Goal: Check status: Check status

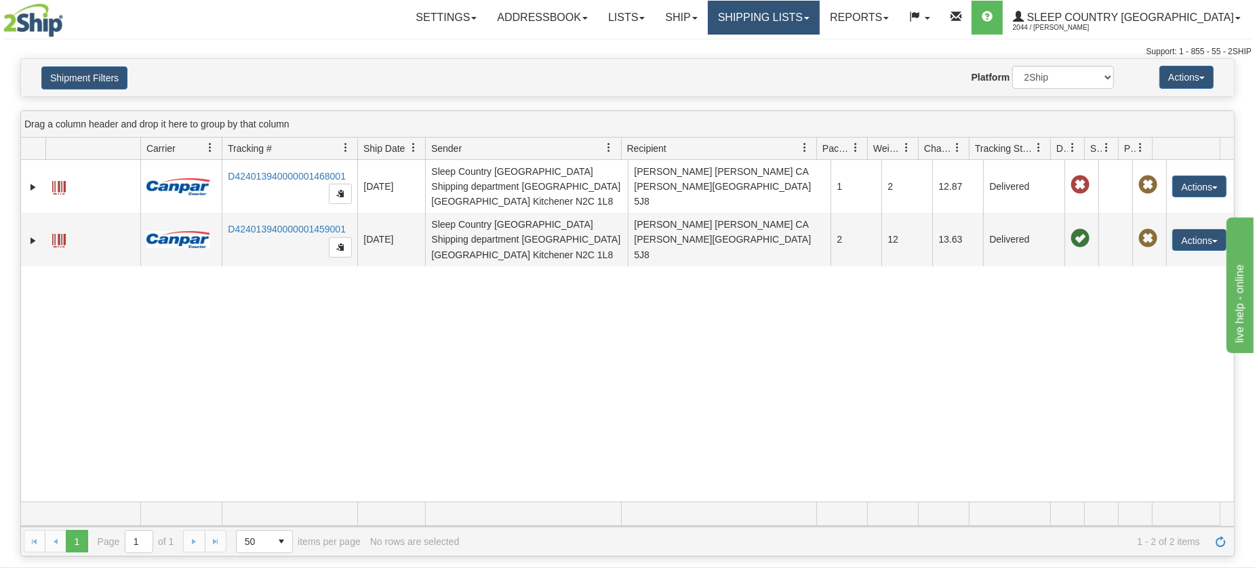
click at [820, 22] on link "Shipping lists" at bounding box center [764, 18] width 112 height 34
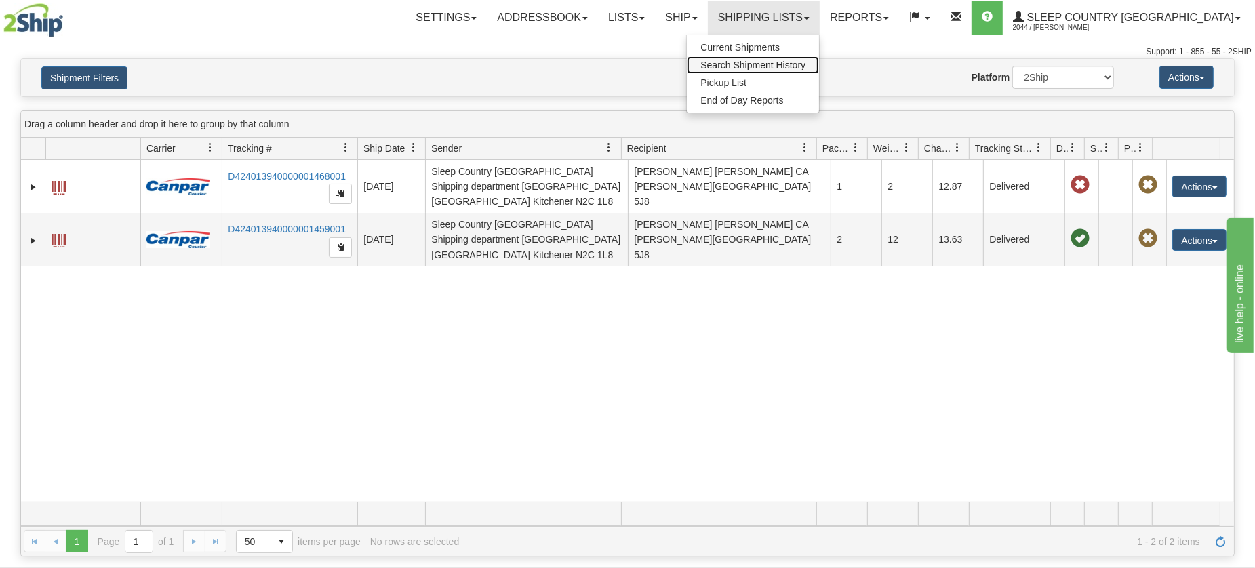
click at [805, 65] on span "Search Shipment History" at bounding box center [752, 65] width 105 height 11
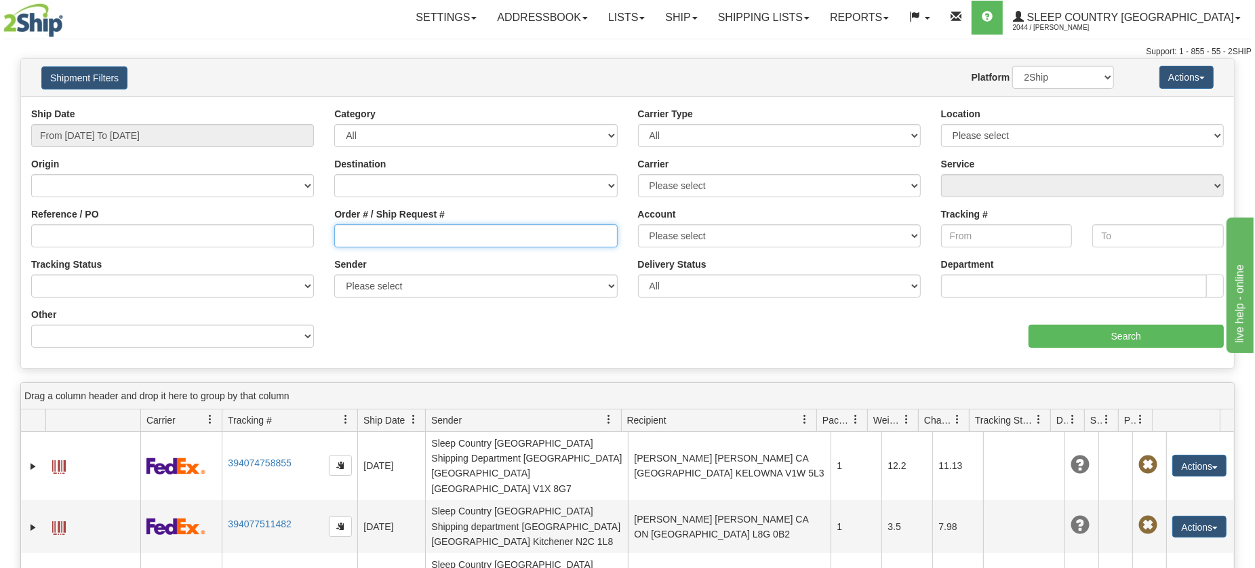
click at [401, 235] on input "Order # / Ship Request #" at bounding box center [475, 235] width 283 height 23
paste input "9000I156200"
type input "9000I156200"
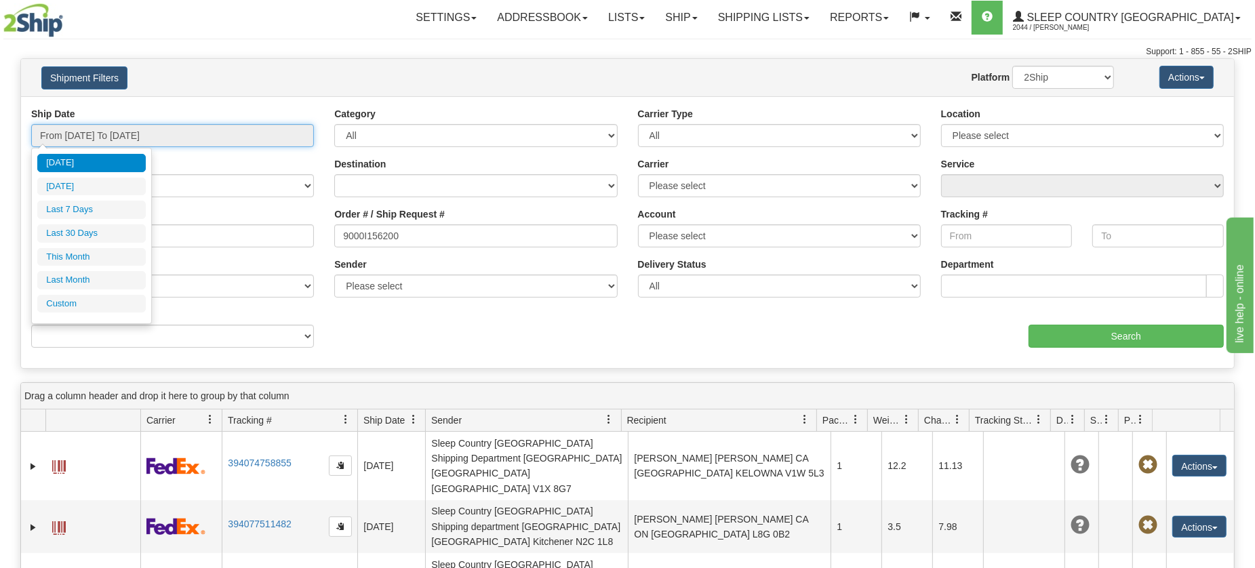
click at [127, 137] on input "From [DATE] To [DATE]" at bounding box center [172, 135] width 283 height 23
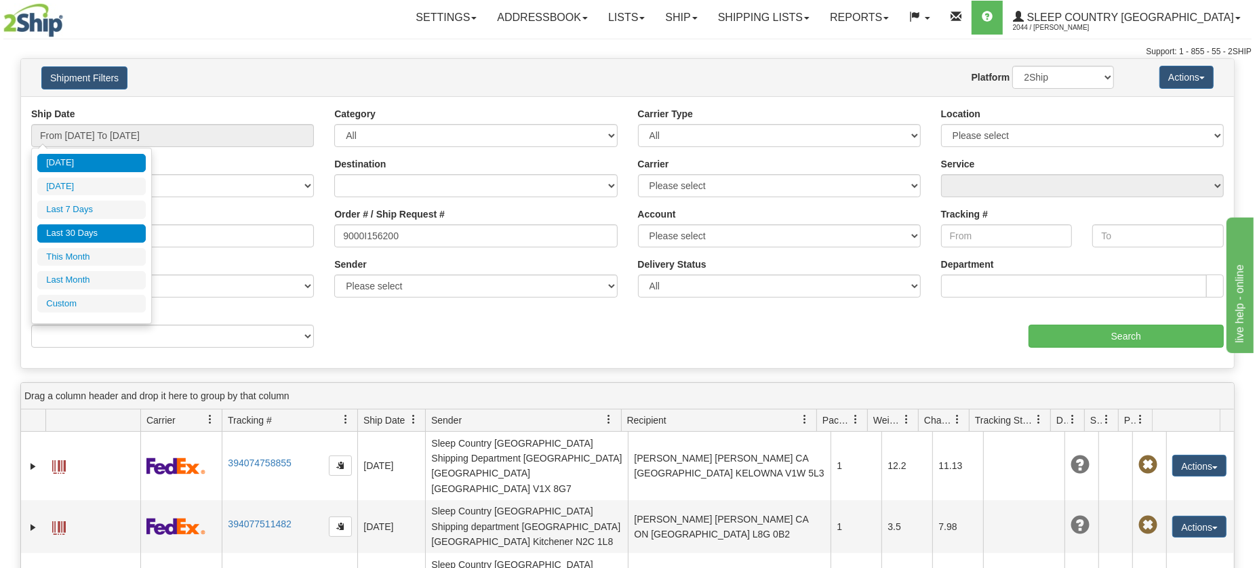
click at [83, 235] on li "Last 30 Days" at bounding box center [91, 233] width 108 height 18
type input "From [DATE] To [DATE]"
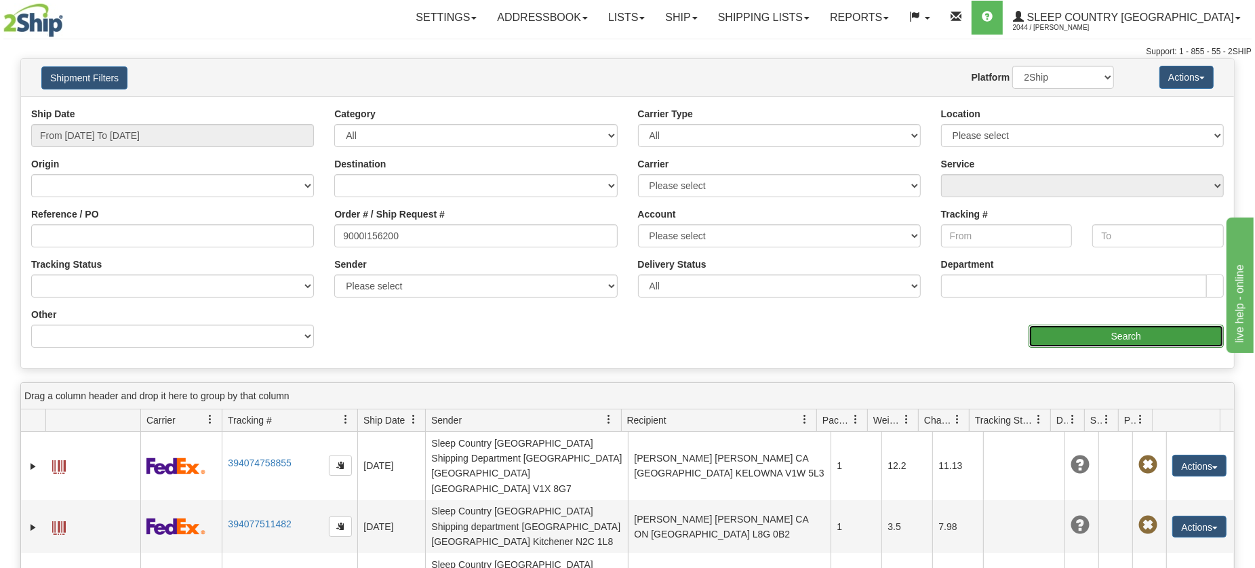
click at [1071, 340] on input "Search" at bounding box center [1126, 336] width 195 height 23
